Goal: Task Accomplishment & Management: Use online tool/utility

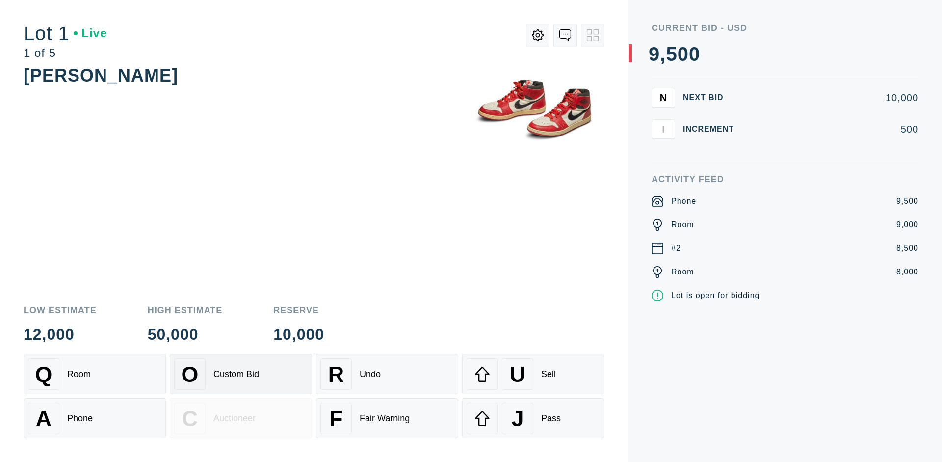
click at [241, 374] on div "Custom Bid" at bounding box center [236, 374] width 46 height 10
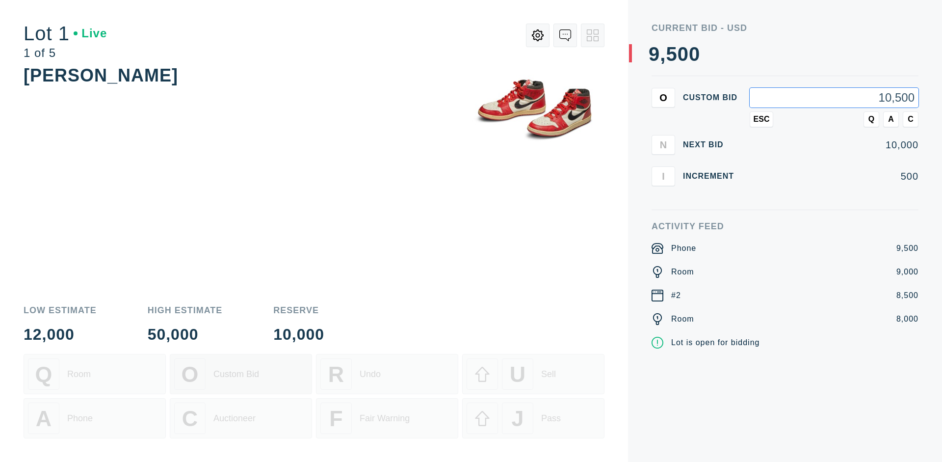
type input "10,500"
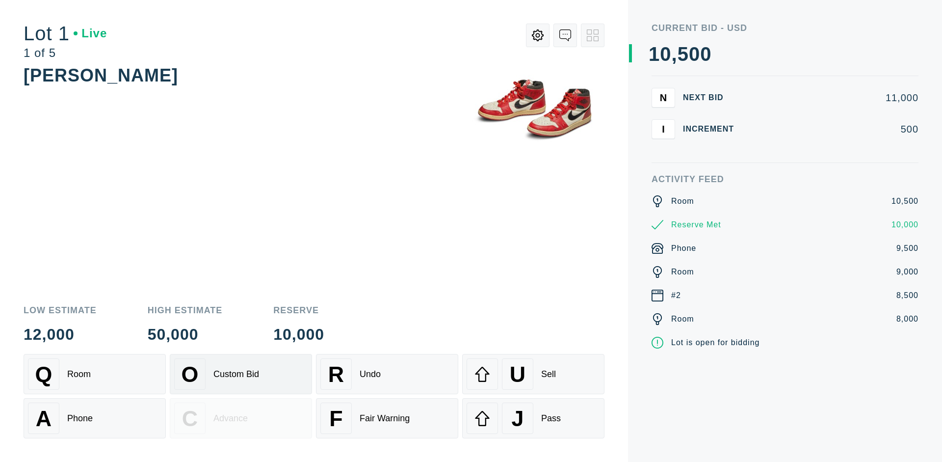
click at [241, 374] on div "Custom Bid" at bounding box center [236, 374] width 46 height 10
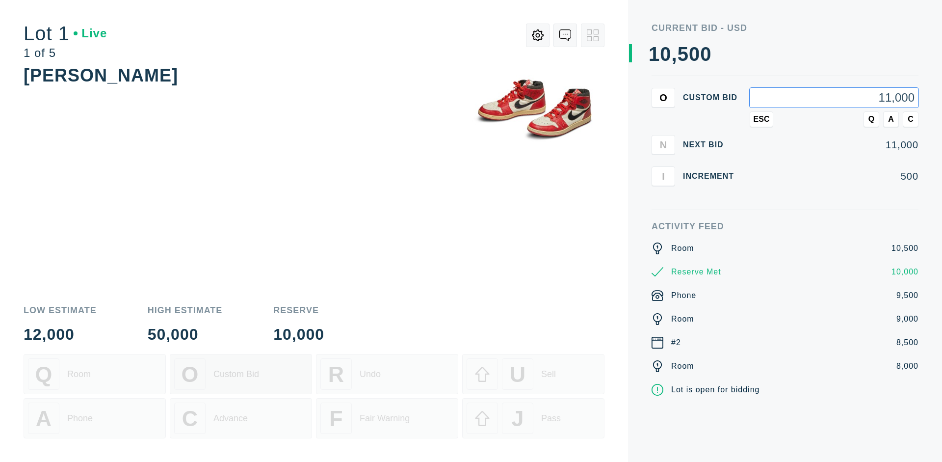
type input "11,000"
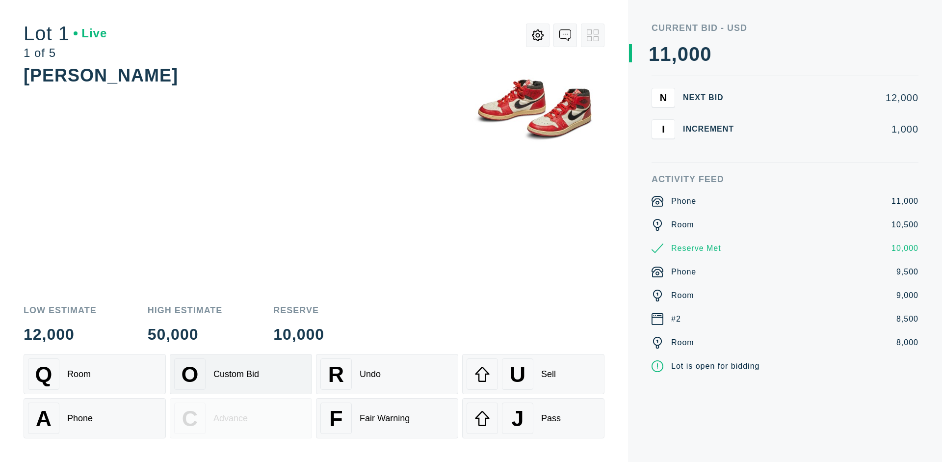
click at [95, 374] on div "Q Room" at bounding box center [94, 373] width 133 height 31
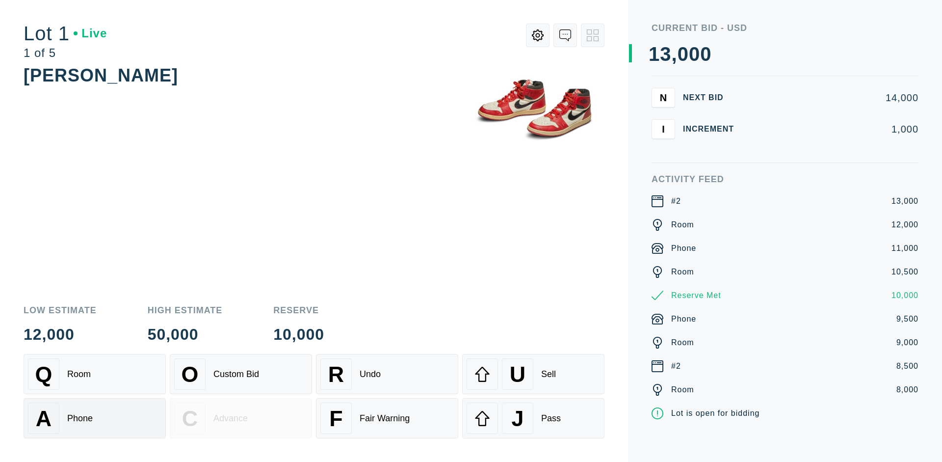
click at [95, 418] on div "A Phone" at bounding box center [94, 417] width 133 height 31
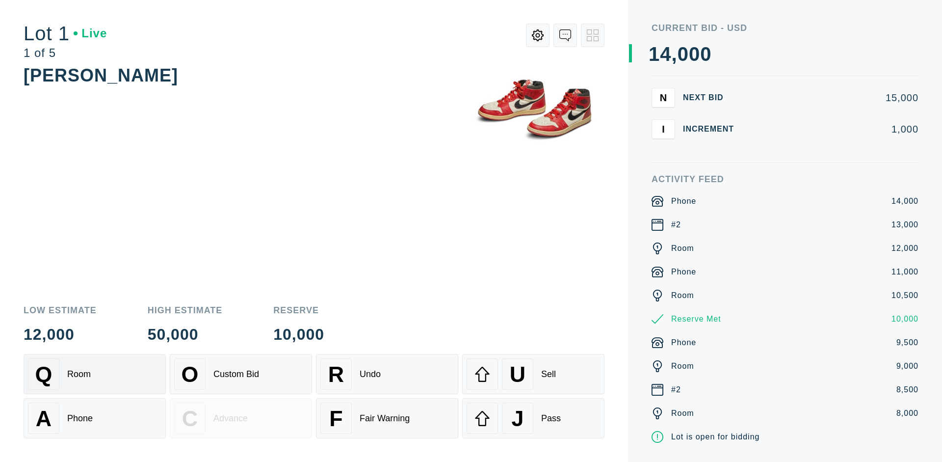
click at [95, 374] on div "Q Room" at bounding box center [94, 373] width 133 height 31
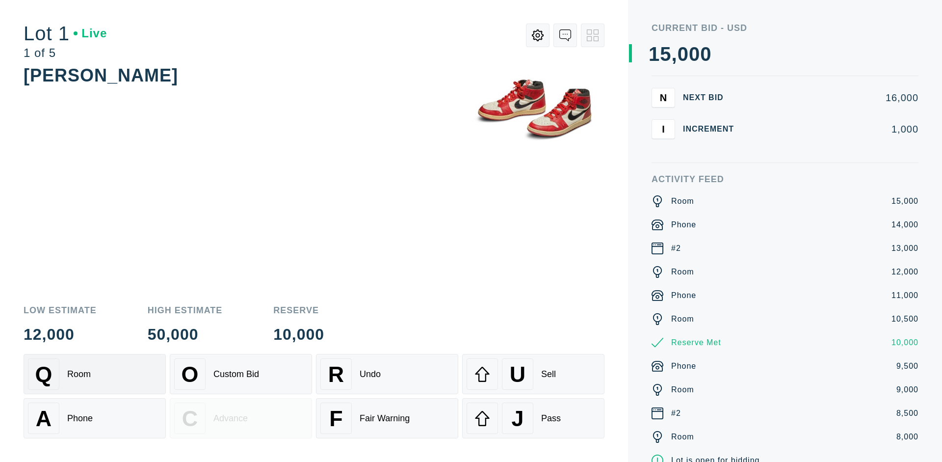
click at [387, 374] on div "R Undo" at bounding box center [386, 373] width 133 height 31
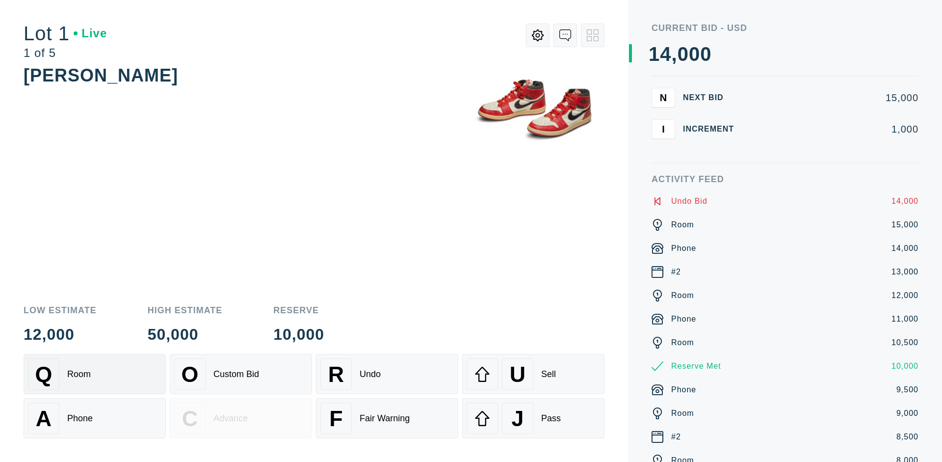
click at [95, 374] on div "Q Room" at bounding box center [94, 373] width 133 height 31
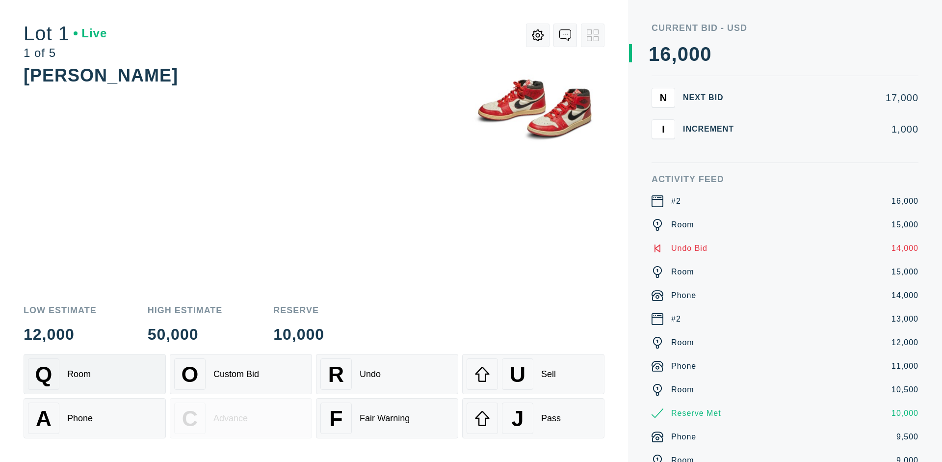
click at [95, 418] on div "A Phone" at bounding box center [94, 417] width 133 height 31
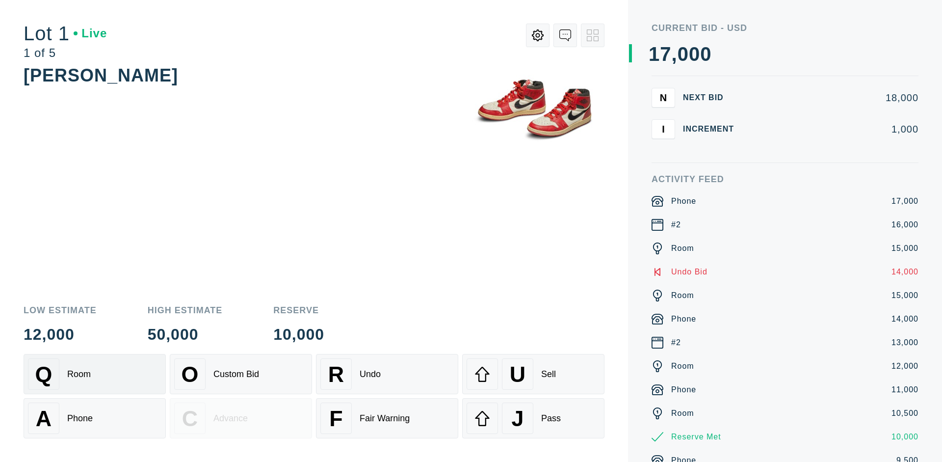
click at [95, 374] on div "Q Room" at bounding box center [94, 373] width 133 height 31
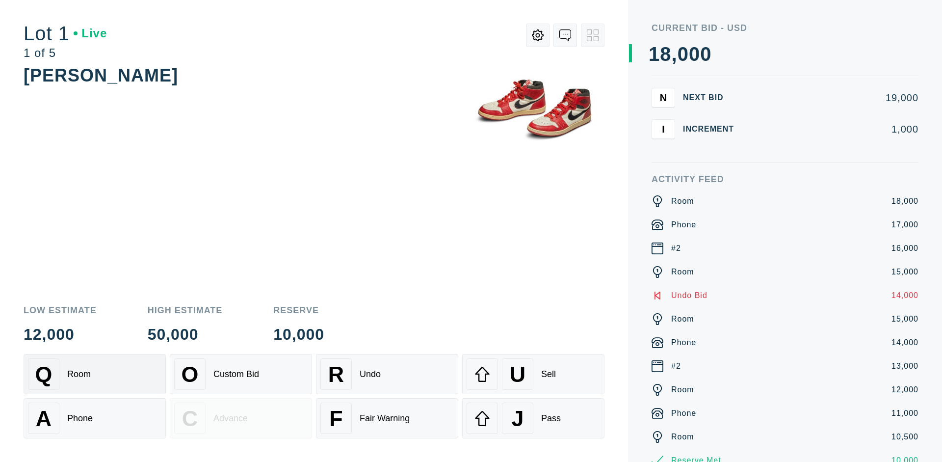
click at [387, 374] on div "R Undo" at bounding box center [386, 373] width 133 height 31
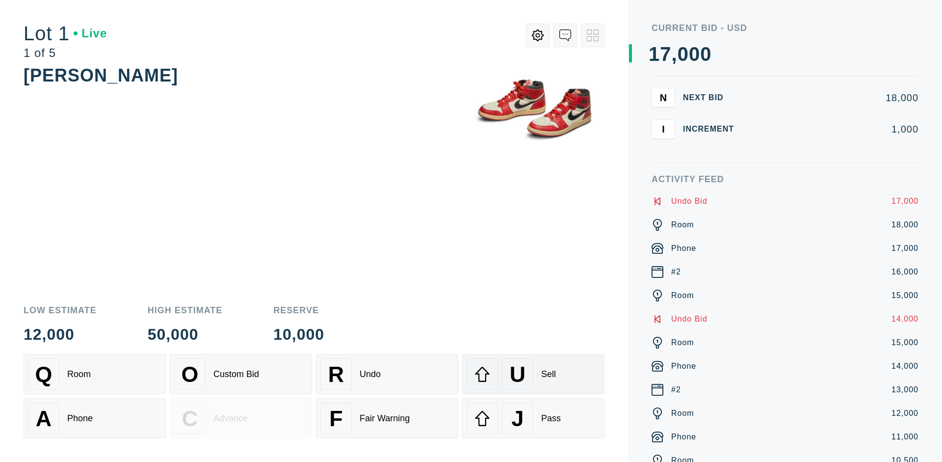
click at [533, 374] on div "U Sell" at bounding box center [533, 373] width 133 height 31
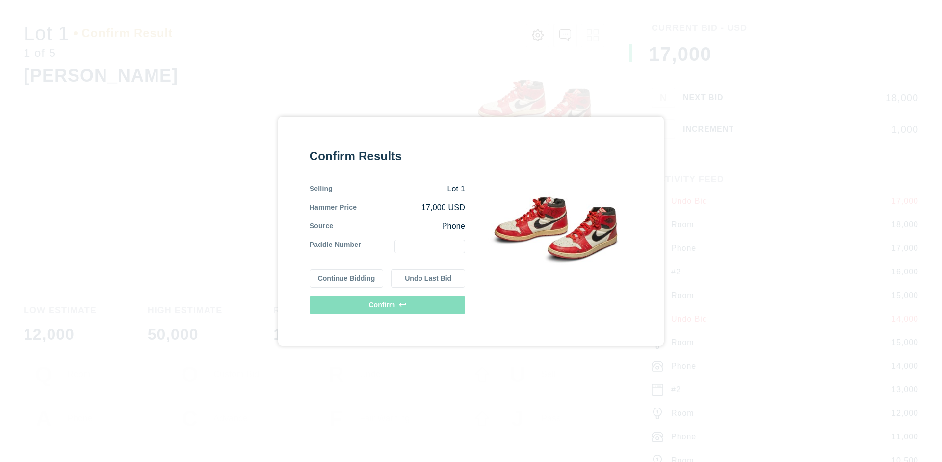
click at [347, 278] on button "Continue Bidding" at bounding box center [347, 278] width 74 height 19
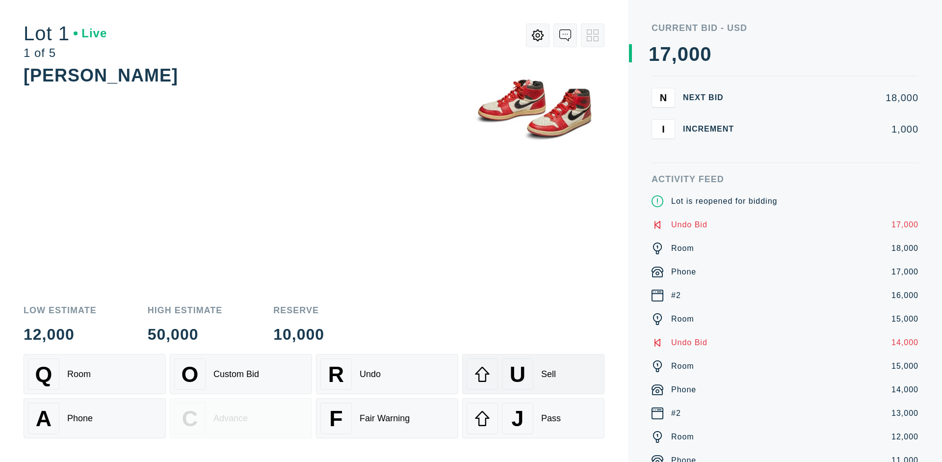
click at [533, 374] on div "U Sell" at bounding box center [533, 373] width 133 height 31
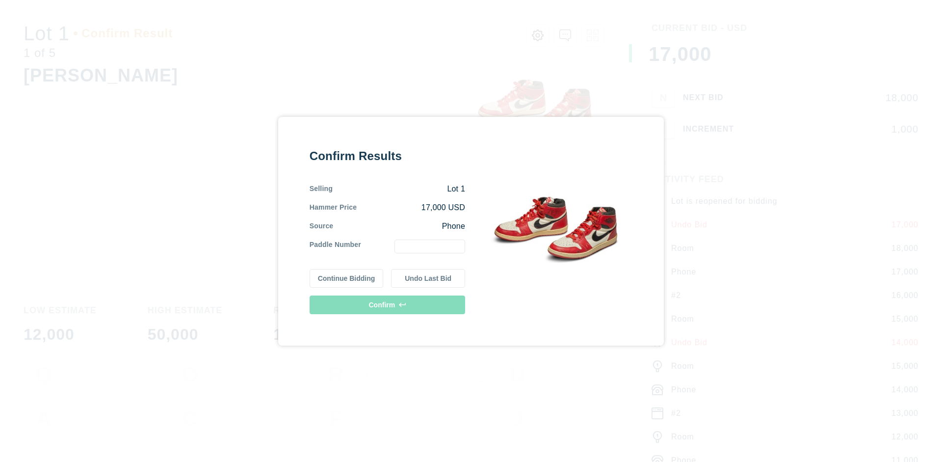
click at [428, 278] on button "Undo Last Bid" at bounding box center [428, 278] width 74 height 19
click at [347, 276] on button "Continue Bidding" at bounding box center [347, 276] width 74 height 19
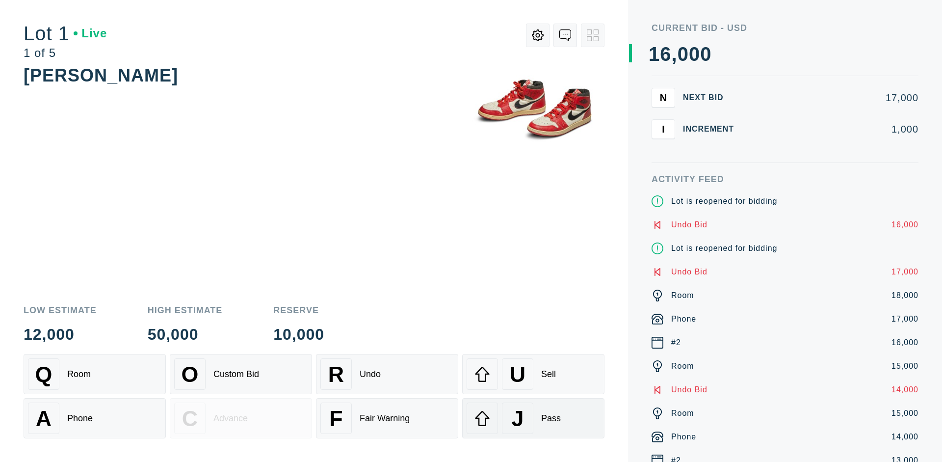
click at [533, 418] on div "J Pass" at bounding box center [533, 417] width 133 height 31
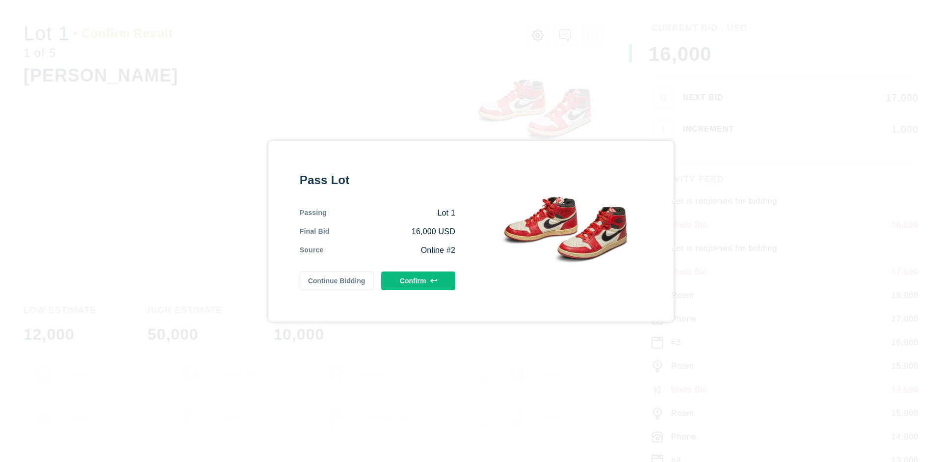
click at [419, 280] on button "Confirm" at bounding box center [418, 280] width 74 height 19
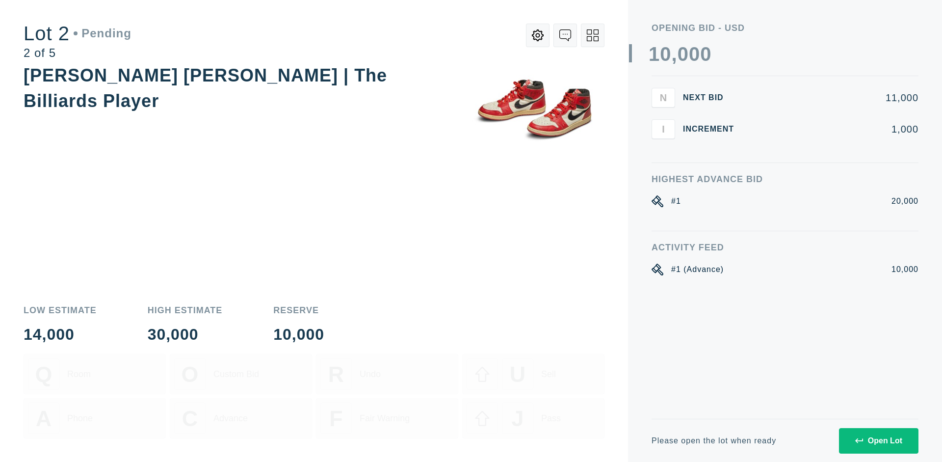
click at [878, 440] on div "Open Lot" at bounding box center [878, 440] width 47 height 9
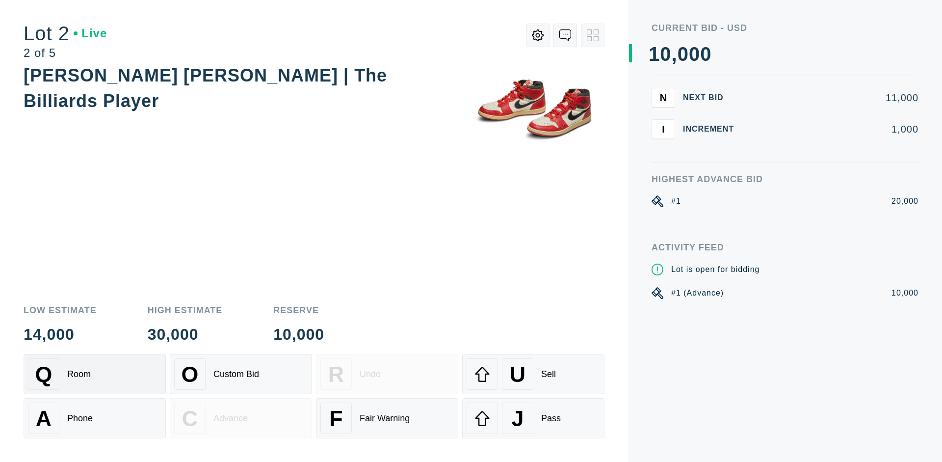
click at [95, 374] on div "Q Room" at bounding box center [94, 373] width 133 height 31
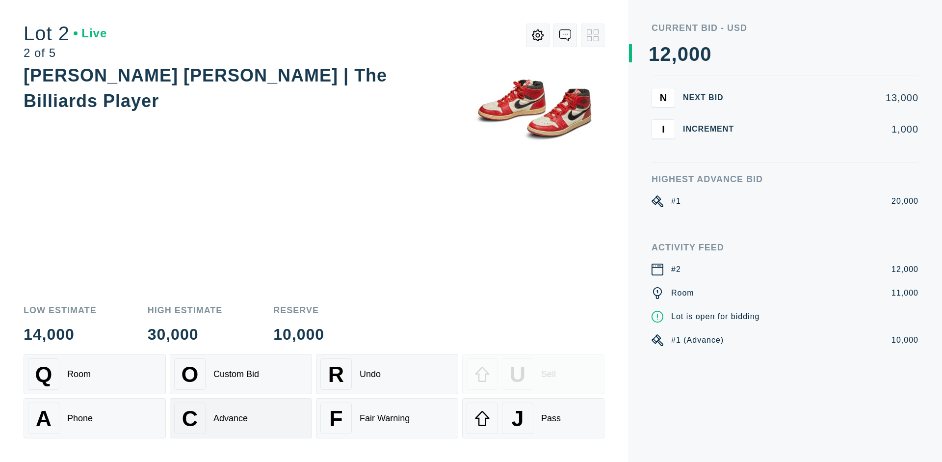
click at [241, 418] on div "Advance" at bounding box center [230, 418] width 34 height 10
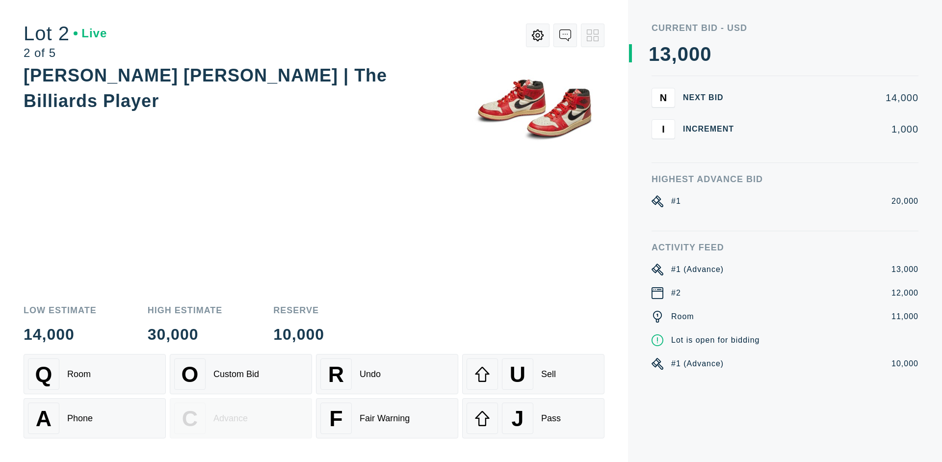
click at [533, 374] on div "U Sell" at bounding box center [533, 373] width 133 height 31
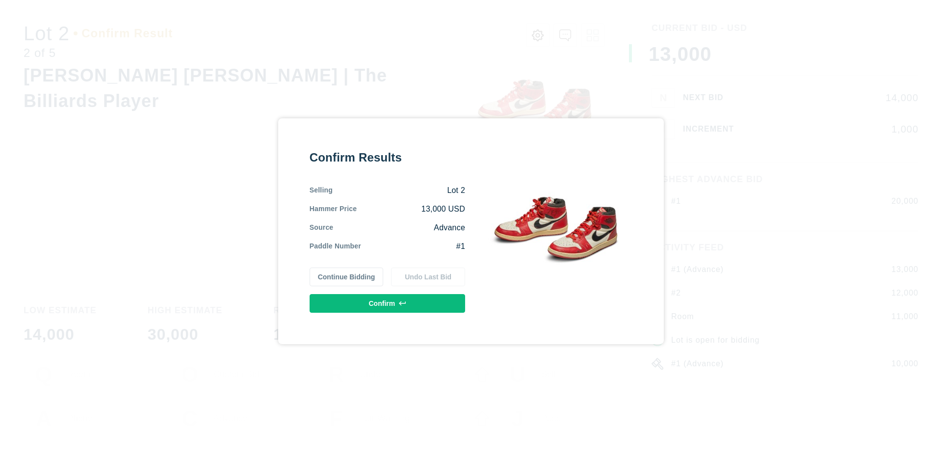
click at [388, 303] on button "Confirm" at bounding box center [388, 303] width 156 height 19
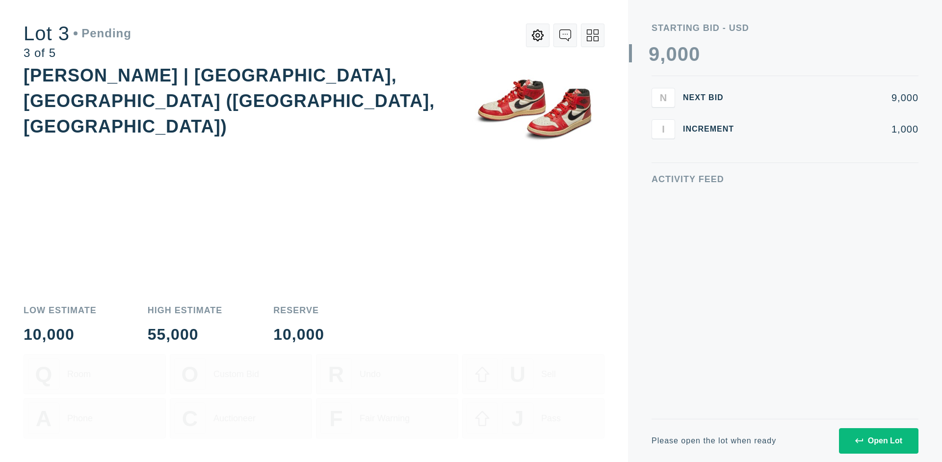
click at [878, 440] on div "Open Lot" at bounding box center [878, 440] width 47 height 9
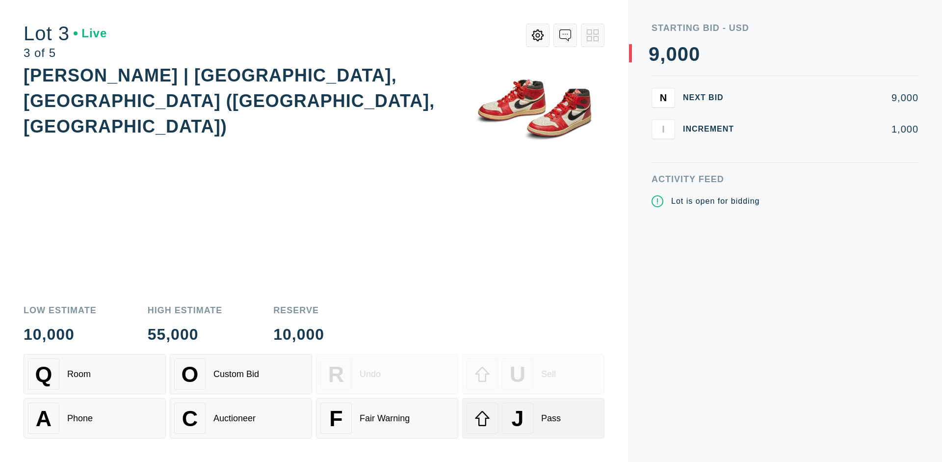
click at [533, 418] on div "J Pass" at bounding box center [533, 417] width 133 height 31
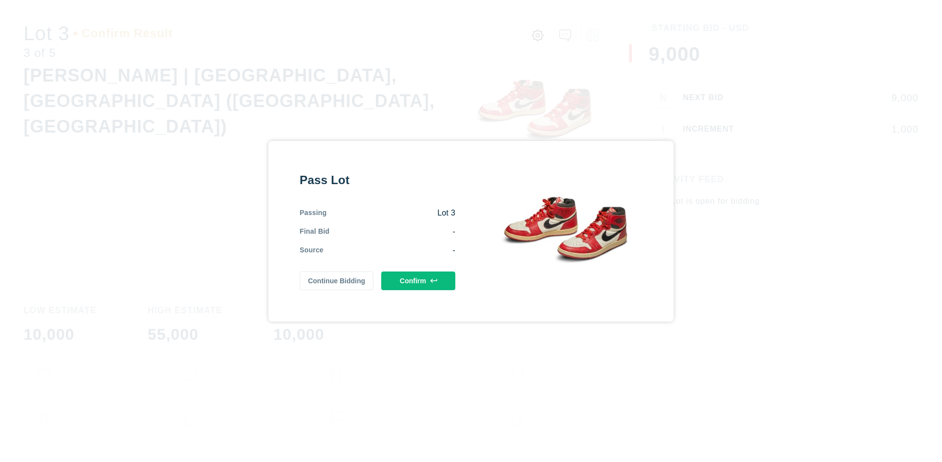
click at [419, 280] on button "Confirm" at bounding box center [418, 280] width 74 height 19
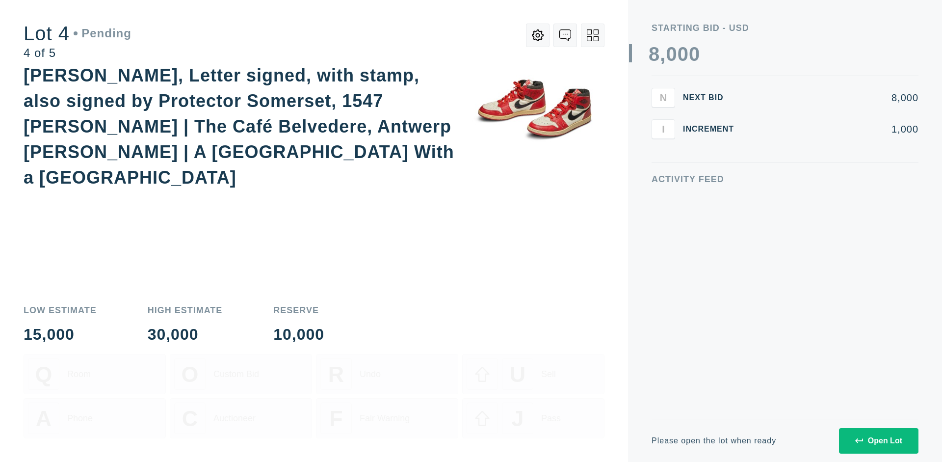
click at [878, 440] on div "Open Lot" at bounding box center [878, 440] width 47 height 9
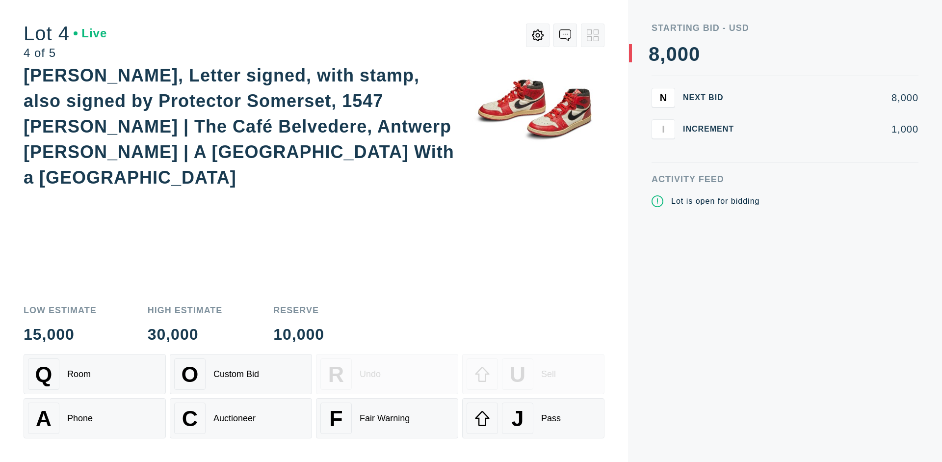
click at [95, 374] on div "Q Room" at bounding box center [94, 373] width 133 height 31
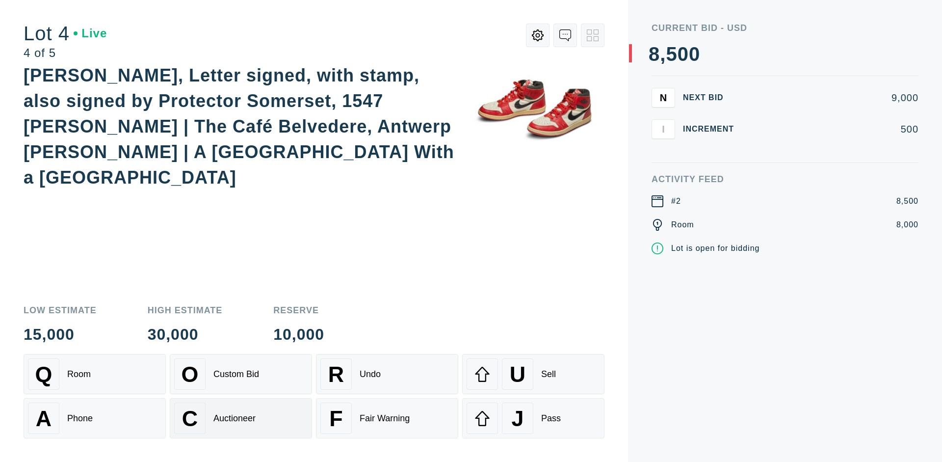
click at [241, 418] on div "Auctioneer" at bounding box center [234, 418] width 42 height 10
click at [533, 418] on div "J Pass" at bounding box center [533, 417] width 133 height 31
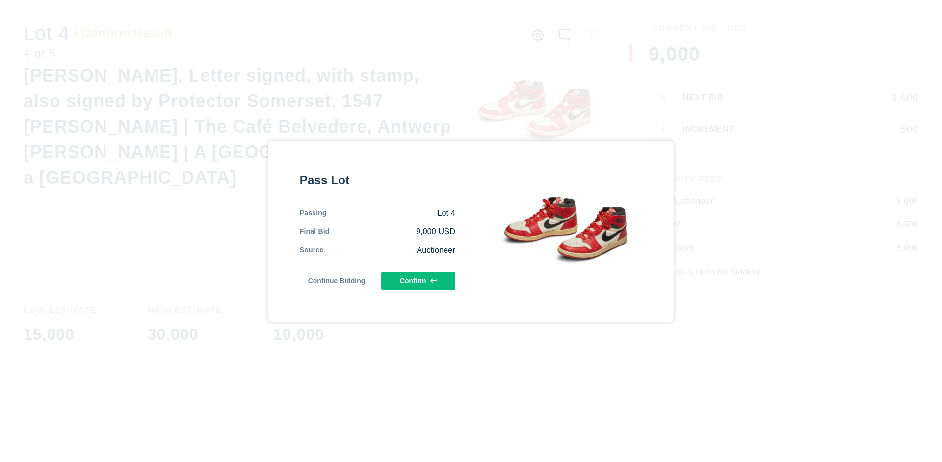
click at [419, 280] on button "Confirm" at bounding box center [418, 280] width 74 height 19
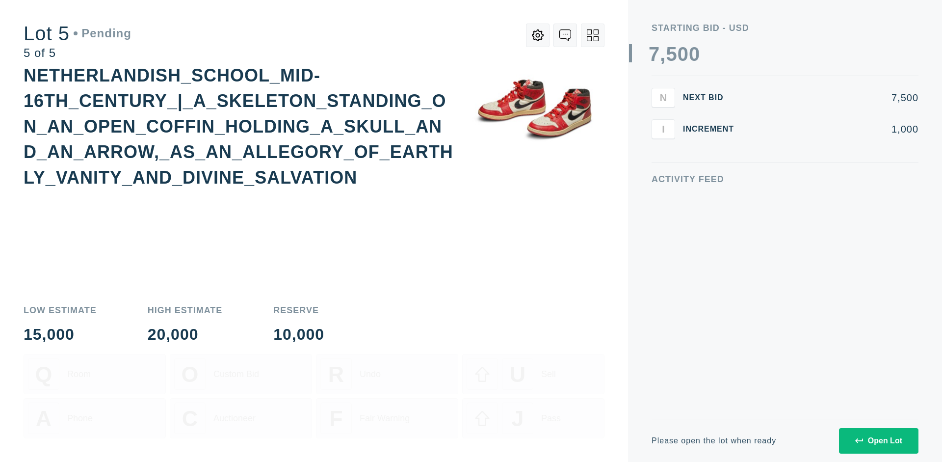
click at [878, 440] on div "Open Lot" at bounding box center [878, 440] width 47 height 9
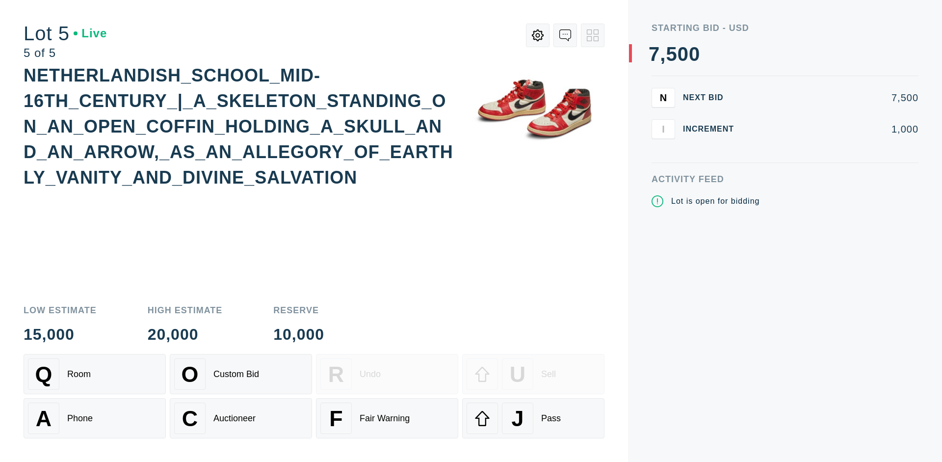
click at [95, 374] on div "Q Room" at bounding box center [94, 373] width 133 height 31
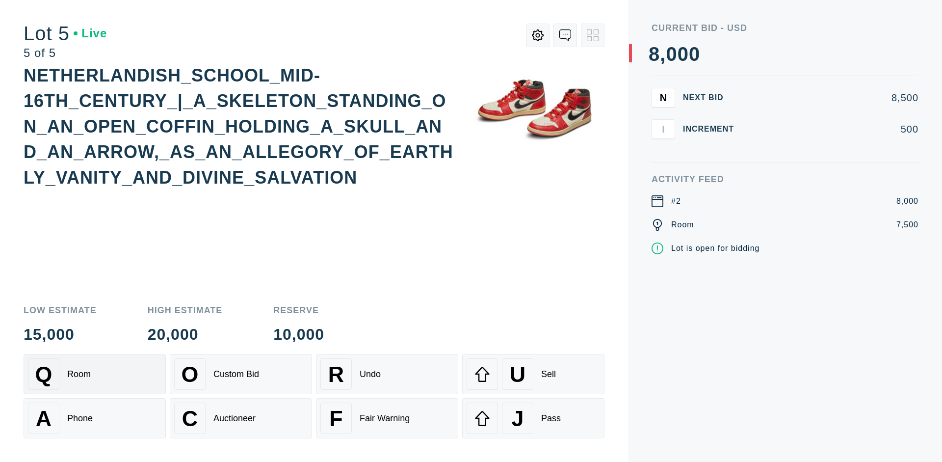
click at [95, 374] on div "Q Room" at bounding box center [94, 373] width 133 height 31
click at [533, 374] on div "U Sell" at bounding box center [533, 373] width 133 height 31
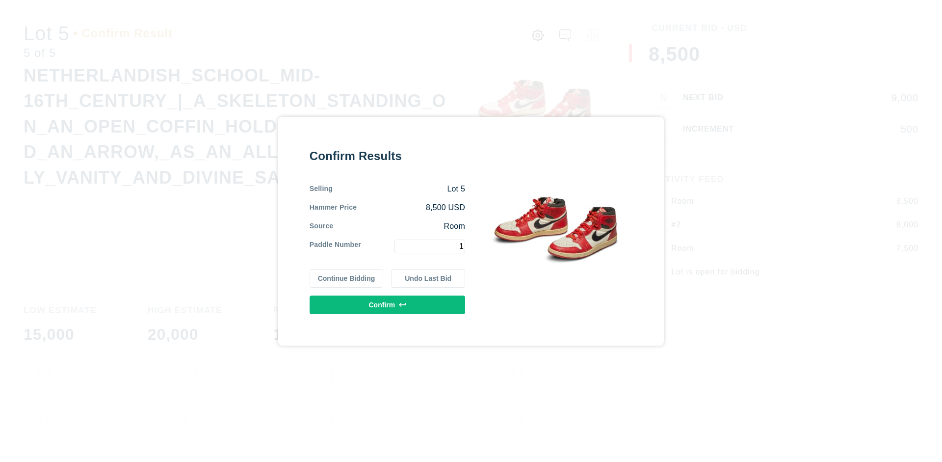
type input "1"
click at [388, 304] on button "Confirm" at bounding box center [388, 304] width 156 height 19
